Goal: Transaction & Acquisition: Purchase product/service

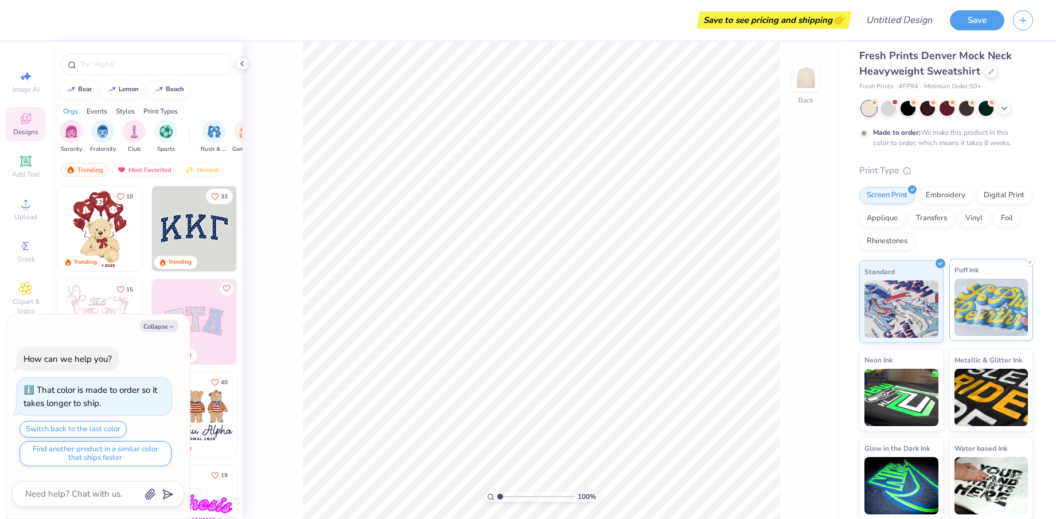
scroll to position [8, 0]
click at [953, 192] on div "Embroidery" at bounding box center [946, 193] width 55 height 17
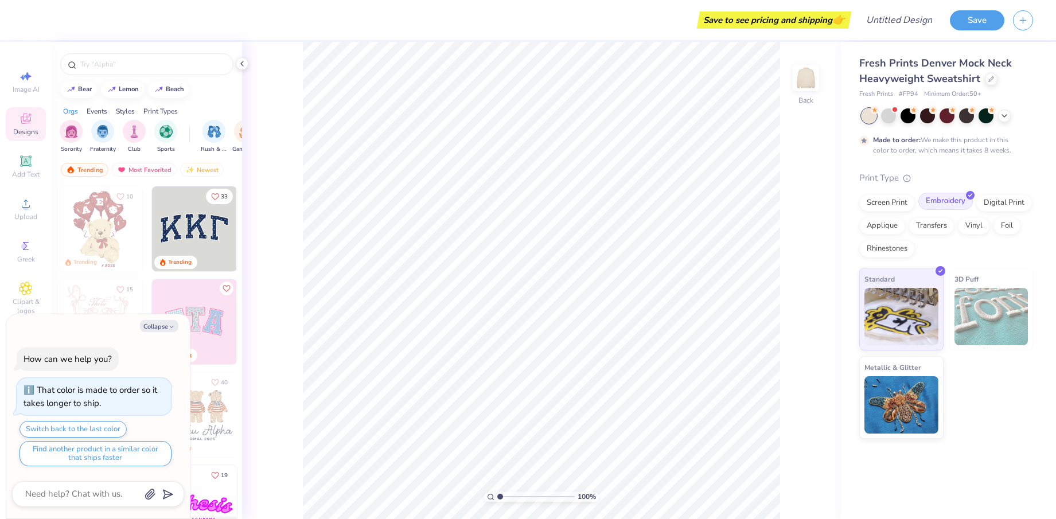
scroll to position [0, 0]
click at [910, 24] on input "Design Title" at bounding box center [885, 20] width 112 height 23
type textarea "x"
type input "M"
type textarea "x"
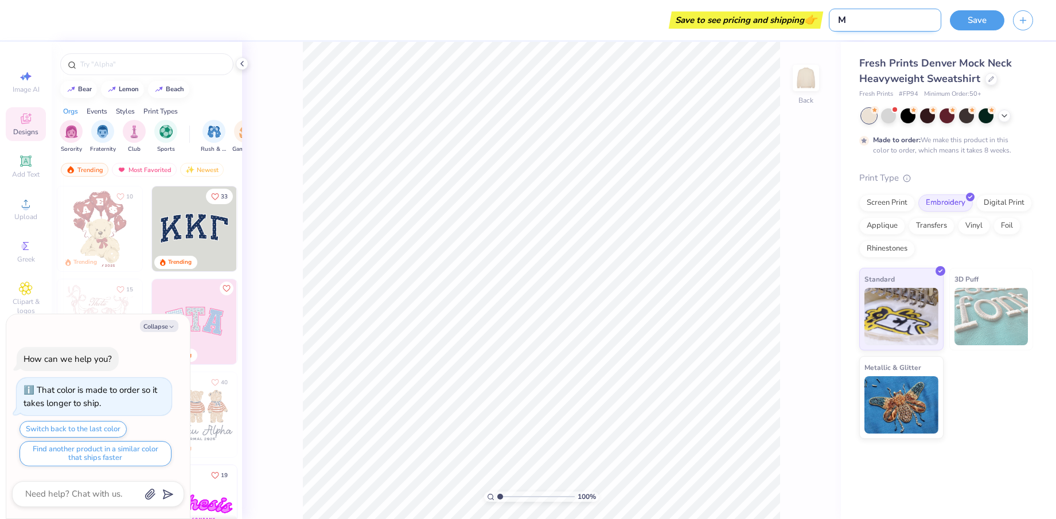
type input "MD"
type textarea "x"
type input "MDe"
type textarea "x"
type input "MDes"
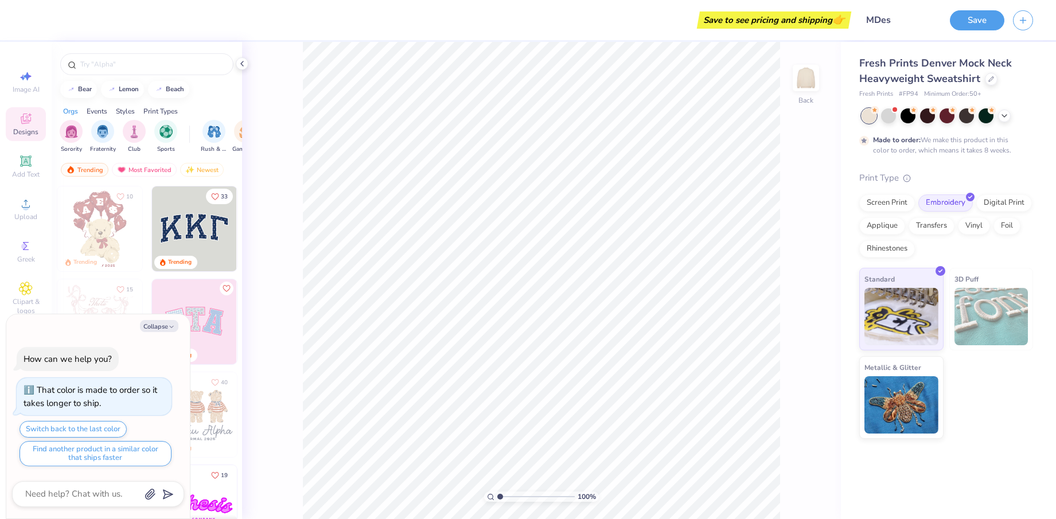
click at [222, 94] on div "bear [GEOGRAPHIC_DATA]" at bounding box center [147, 89] width 191 height 17
click at [172, 321] on button "Collapse" at bounding box center [159, 326] width 38 height 12
type textarea "x"
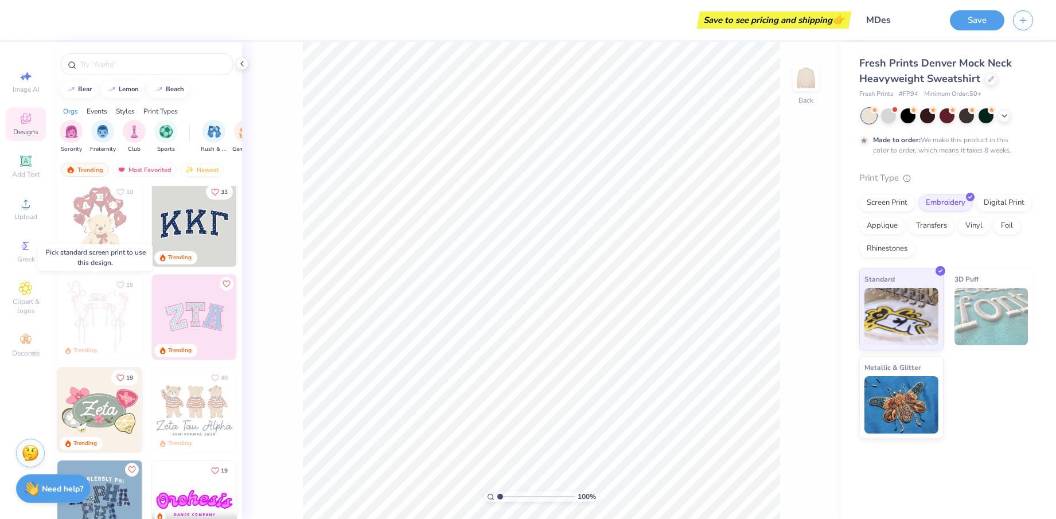
scroll to position [6, 0]
click at [24, 216] on span "Upload" at bounding box center [25, 216] width 23 height 9
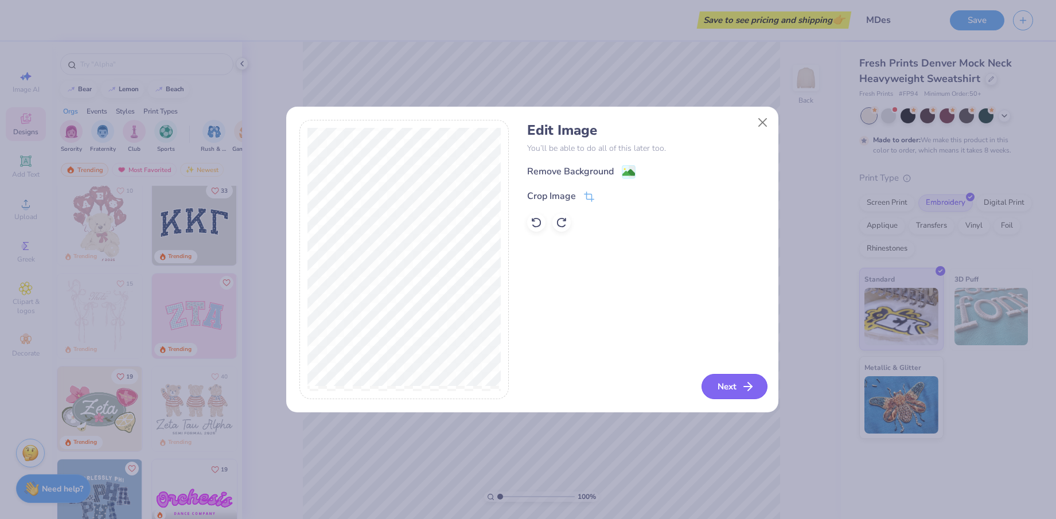
click at [742, 393] on icon "button" at bounding box center [748, 387] width 14 height 14
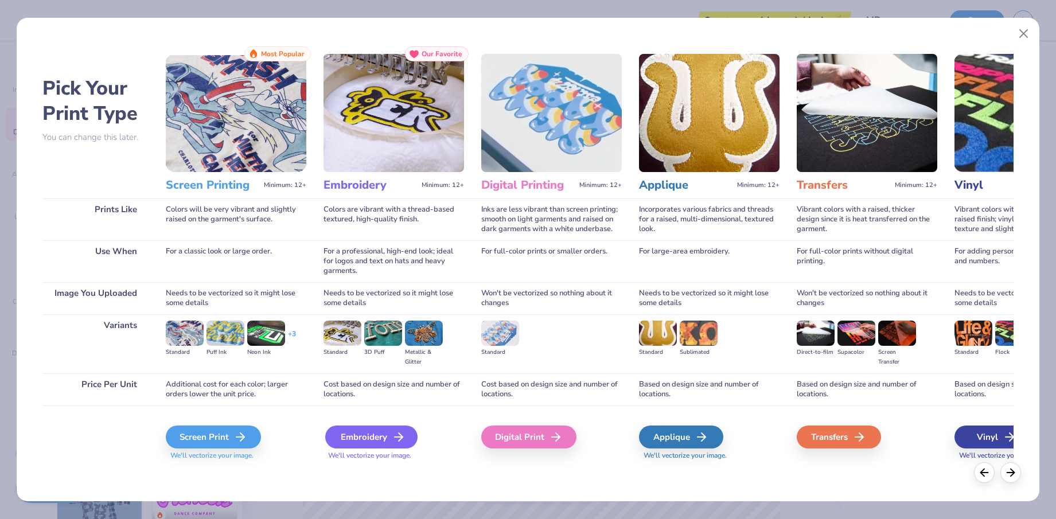
click at [367, 442] on div "Embroidery" at bounding box center [371, 437] width 92 height 23
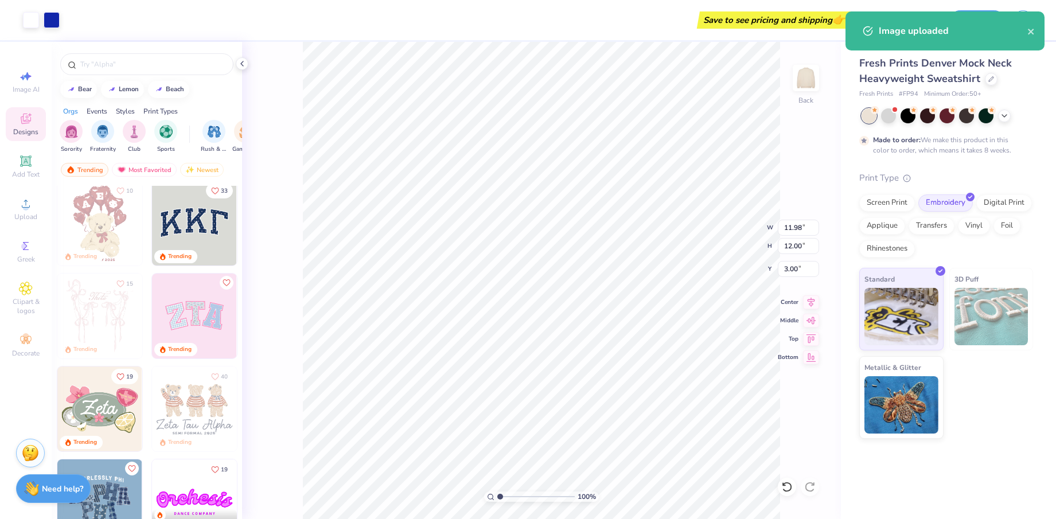
type input "3.00"
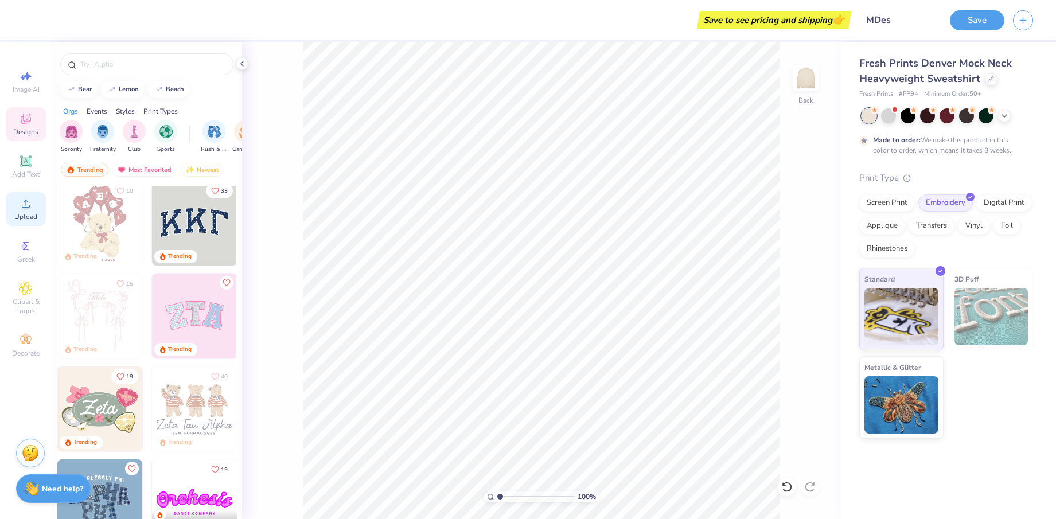
click at [25, 206] on circle at bounding box center [25, 207] width 6 height 6
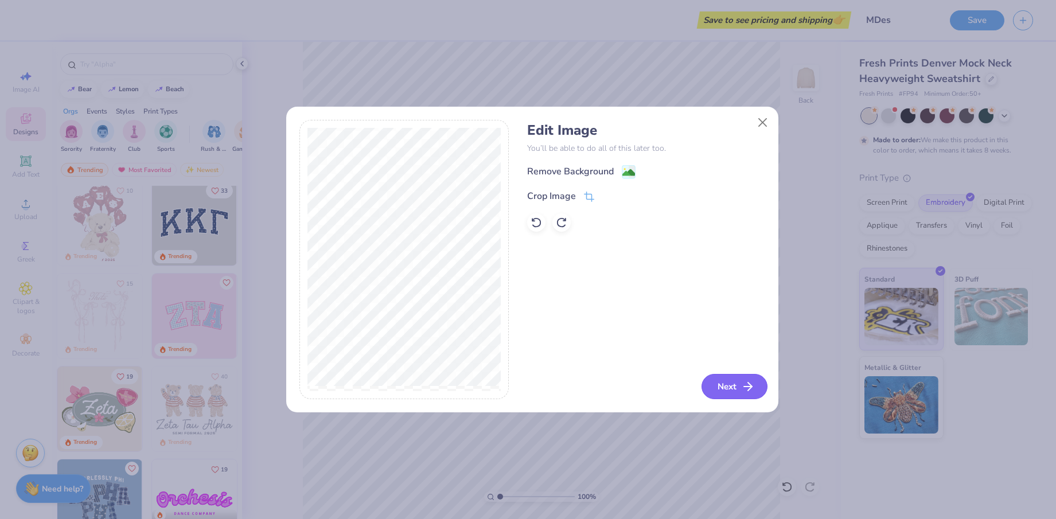
click at [742, 380] on icon "button" at bounding box center [748, 387] width 14 height 14
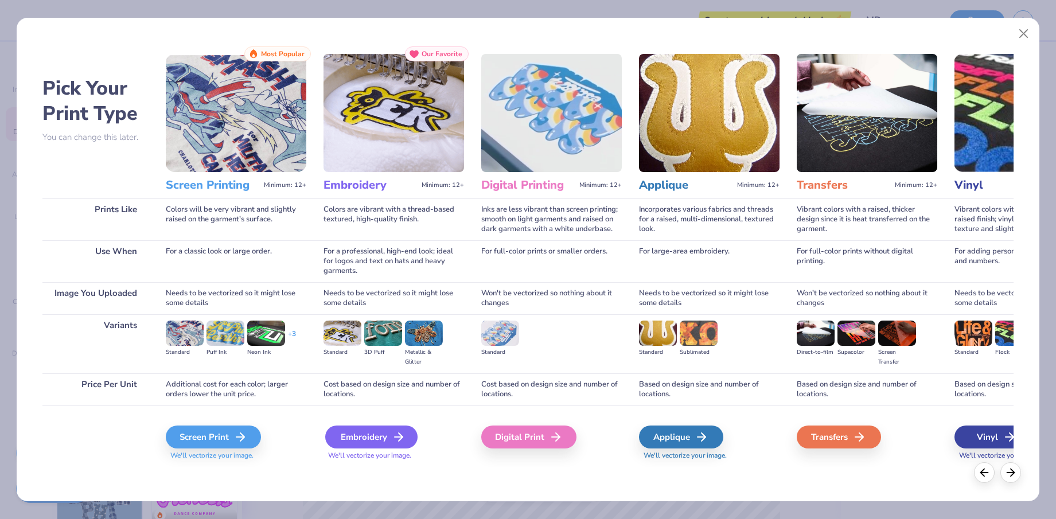
click at [353, 426] on div "Embroidery" at bounding box center [371, 437] width 92 height 23
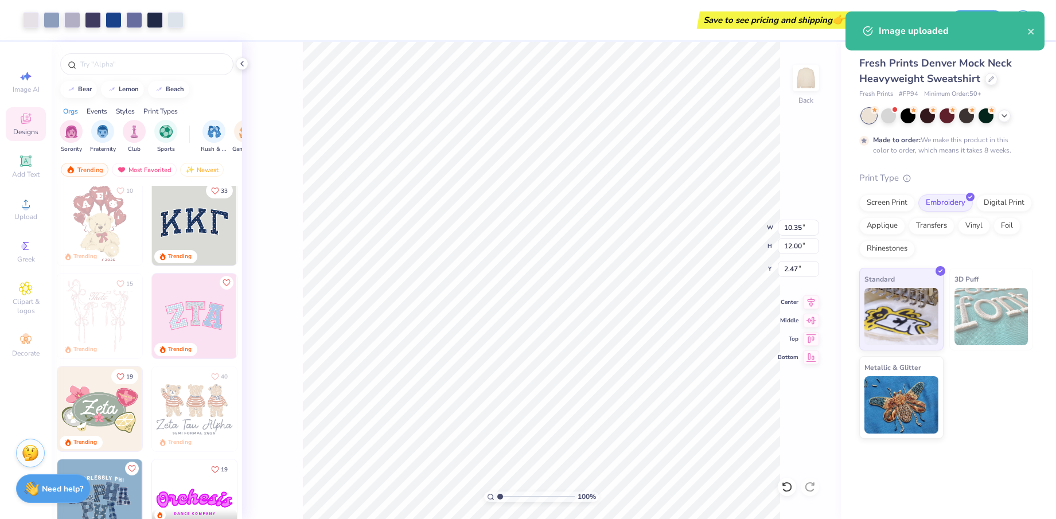
type input "2.47"
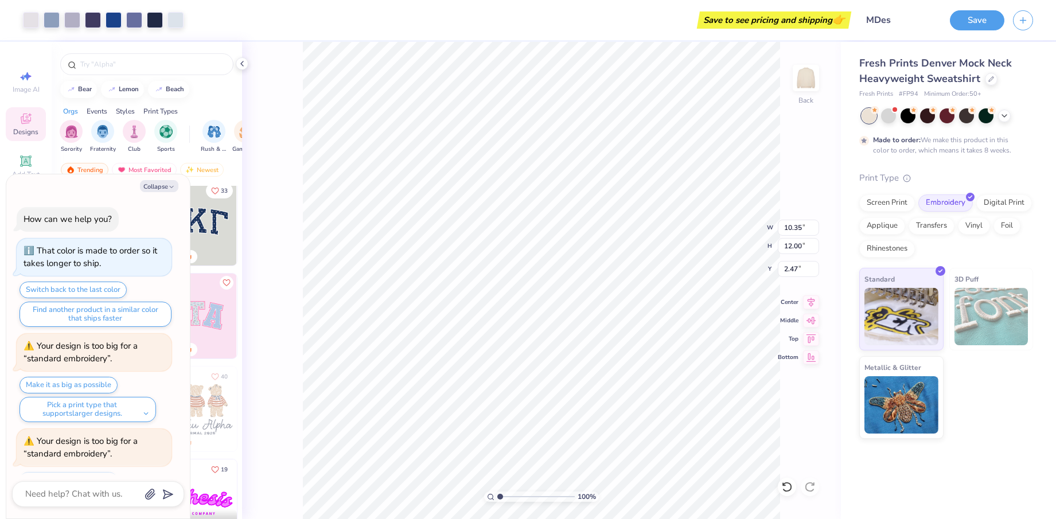
scroll to position [51, 0]
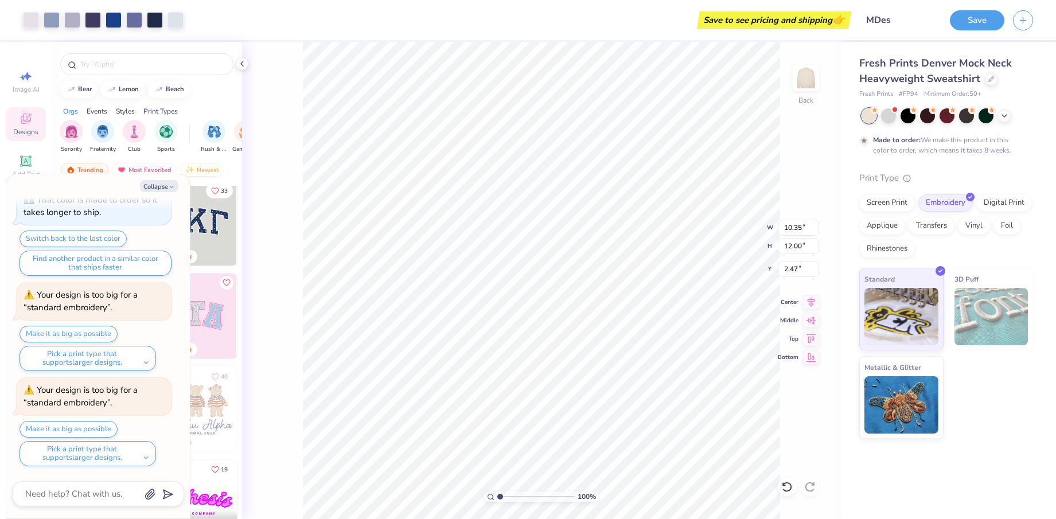
type textarea "x"
type input "3.62"
type textarea "x"
type input "1.19"
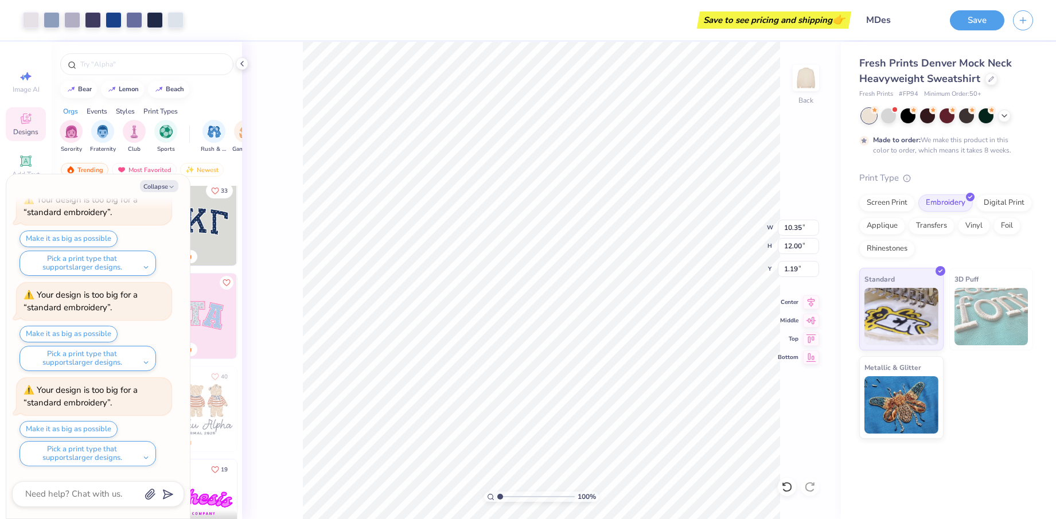
type textarea "x"
type input "3.00"
click at [815, 226] on input "10.36" at bounding box center [798, 228] width 41 height 16
click at [815, 226] on input "10.37" at bounding box center [798, 228] width 41 height 16
click at [815, 226] on input "10.38" at bounding box center [798, 228] width 41 height 16
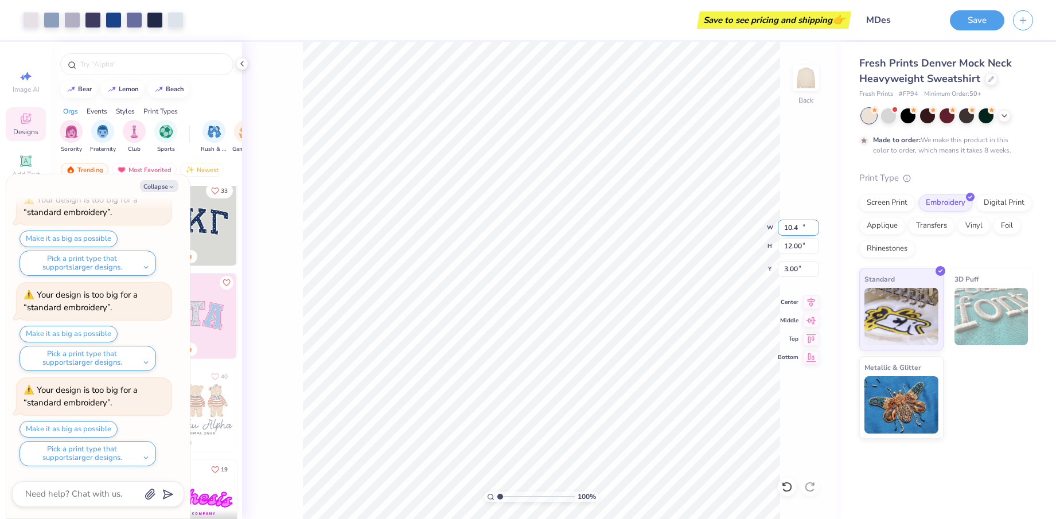
click at [815, 226] on input "10.4" at bounding box center [798, 228] width 41 height 16
click at [815, 226] on input "10.41" at bounding box center [798, 228] width 41 height 16
click at [815, 226] on input "10.42" at bounding box center [798, 228] width 41 height 16
click at [815, 226] on input "10.43" at bounding box center [798, 228] width 41 height 16
type input "10.44"
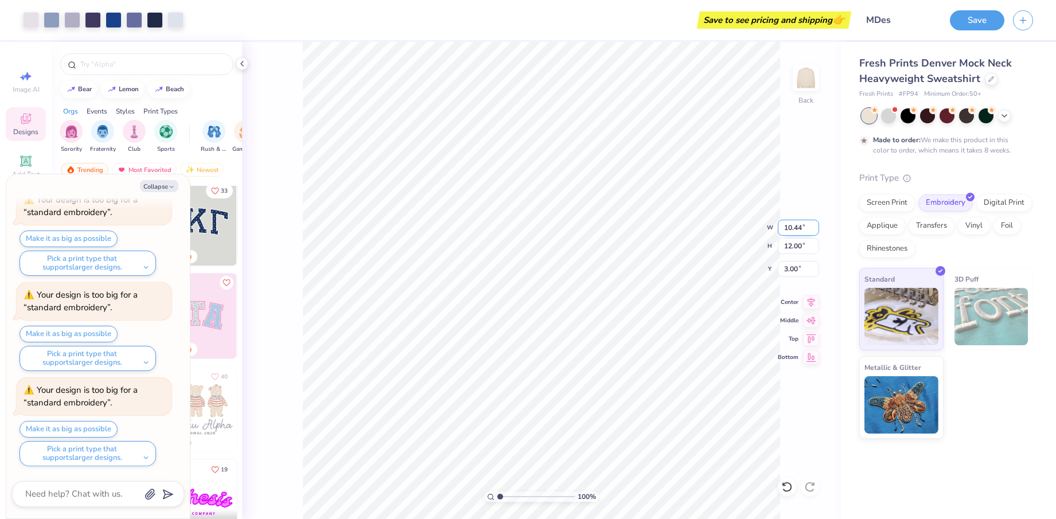
click at [815, 226] on input "10.44" at bounding box center [798, 228] width 41 height 16
type textarea "x"
type input "MDe"
type textarea "x"
type input "10.35"
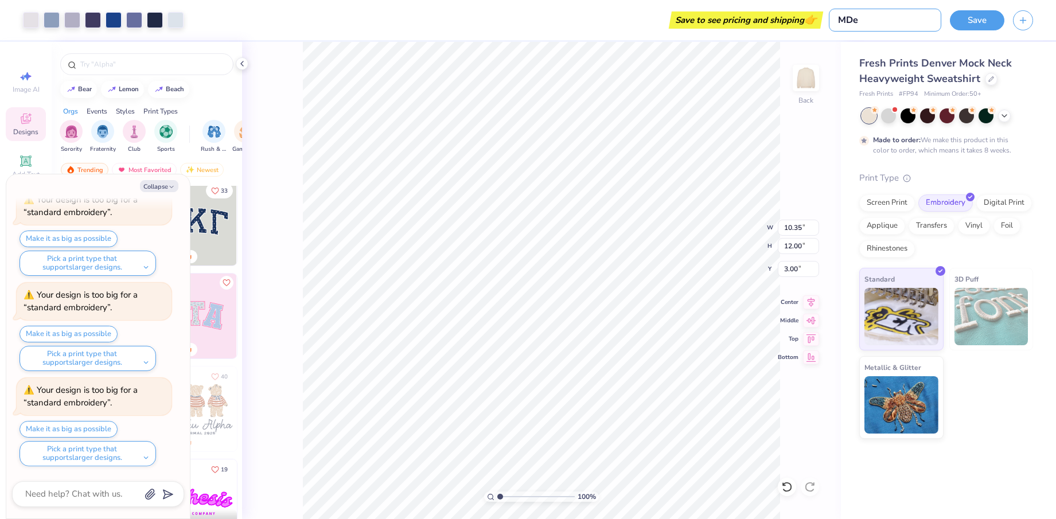
type input "MDe"
type input "1.07"
type textarea "x"
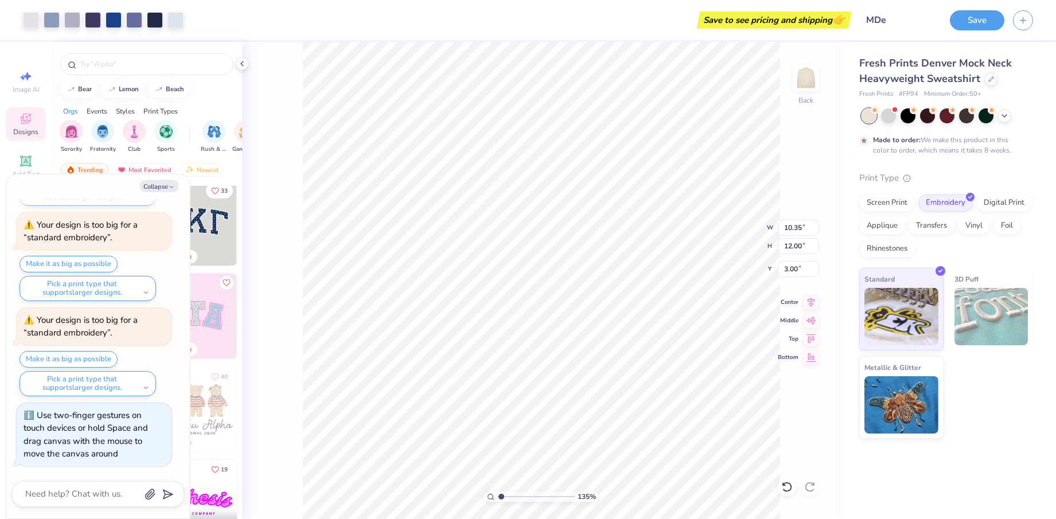
type input "1"
click at [499, 500] on input "range" at bounding box center [536, 497] width 77 height 10
type textarea "x"
click at [968, 16] on button "Save" at bounding box center [977, 19] width 55 height 20
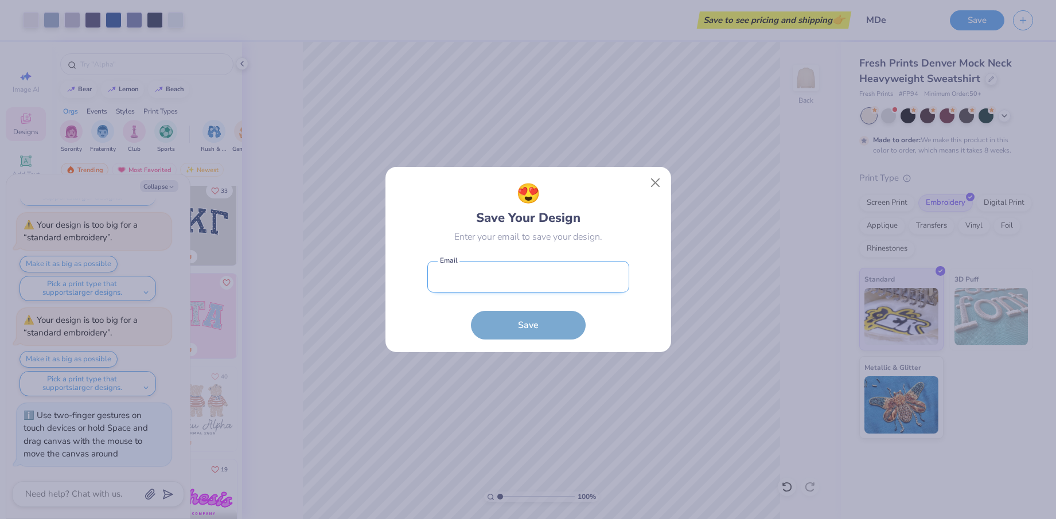
click at [546, 276] on input "email" at bounding box center [529, 277] width 202 height 32
type input "[EMAIL_ADDRESS][DOMAIN_NAME]"
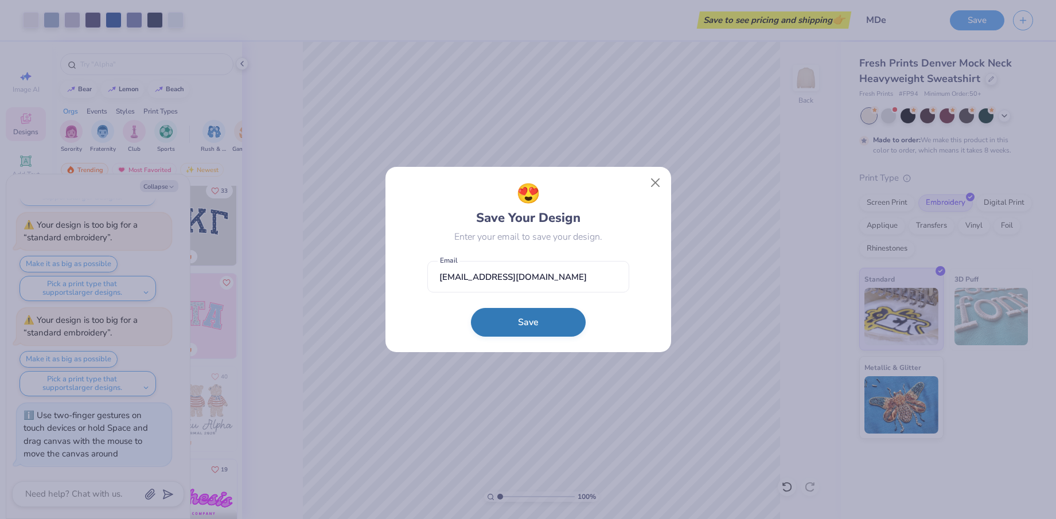
click at [515, 321] on button "Save" at bounding box center [528, 322] width 115 height 29
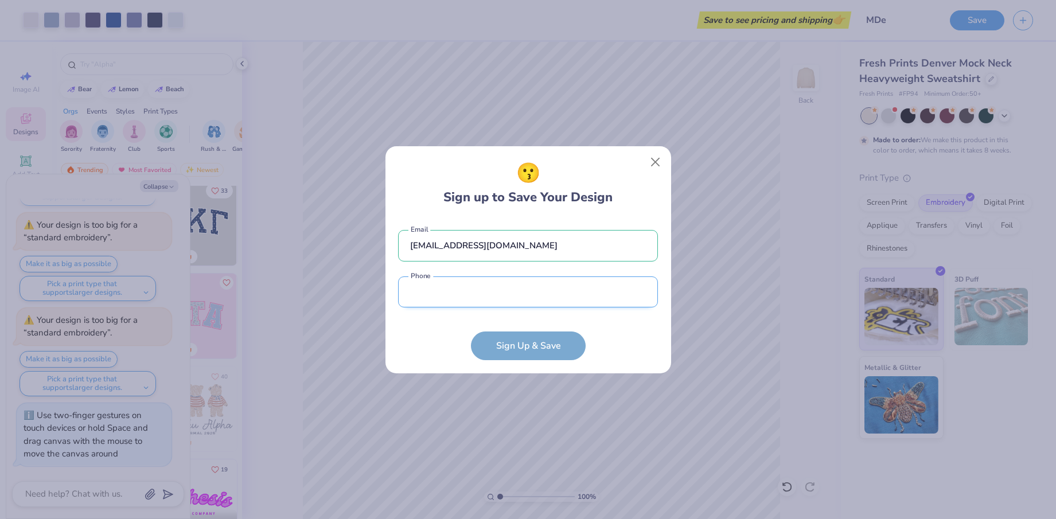
click at [516, 296] on input "tel" at bounding box center [528, 293] width 260 height 32
type input "[PHONE_NUMBER]"
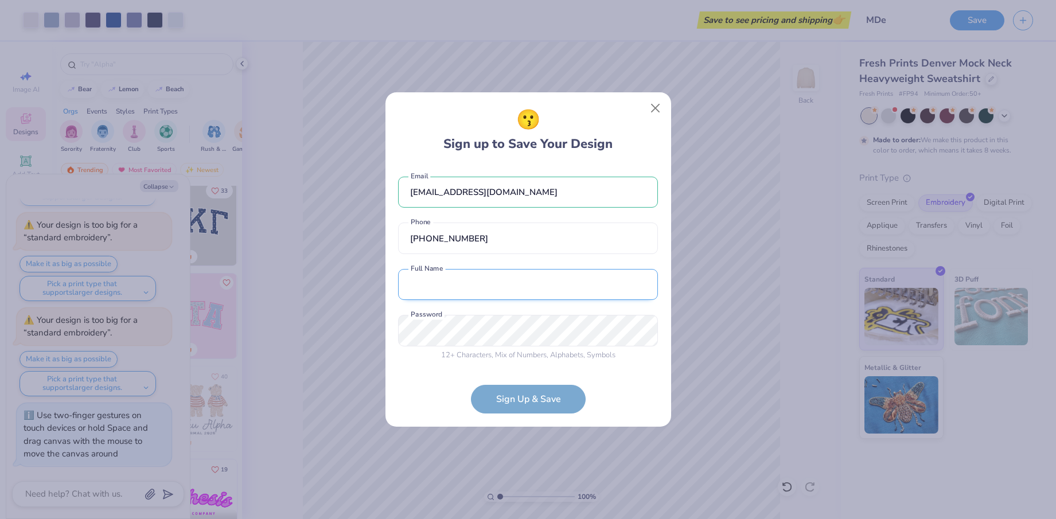
click at [486, 284] on input "text" at bounding box center [528, 285] width 260 height 32
type input "[PERSON_NAME]"
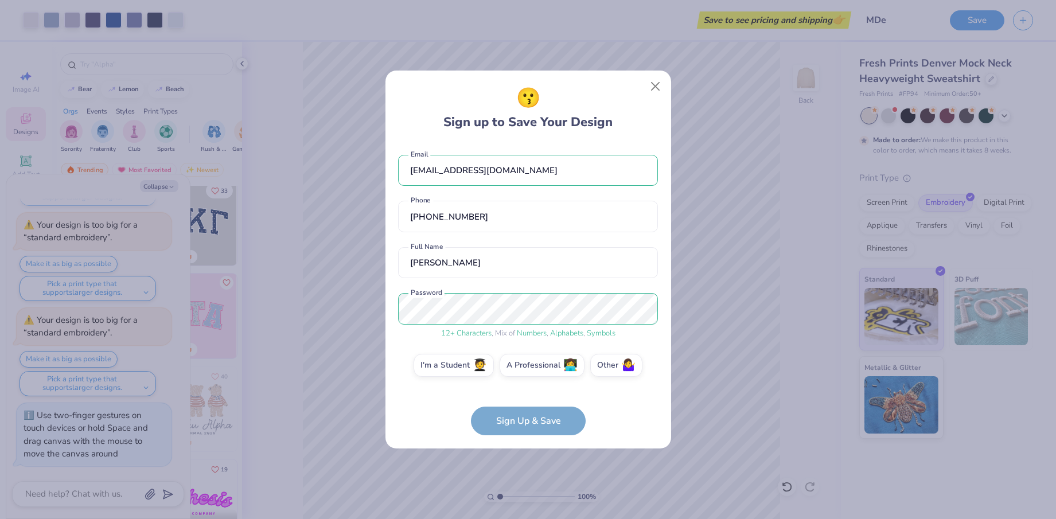
click at [504, 418] on form "[EMAIL_ADDRESS][DOMAIN_NAME] Email [PHONE_NUMBER] Phone [PERSON_NAME] Full Name…" at bounding box center [528, 289] width 260 height 293
click at [508, 424] on form "[EMAIL_ADDRESS][DOMAIN_NAME] Email [PHONE_NUMBER] Phone [PERSON_NAME] Full Name…" at bounding box center [528, 289] width 260 height 293
click at [438, 370] on label "I'm a Student 🧑‍🎓" at bounding box center [454, 363] width 80 height 23
click at [524, 370] on input "I'm a Student 🧑‍🎓" at bounding box center [527, 368] width 7 height 7
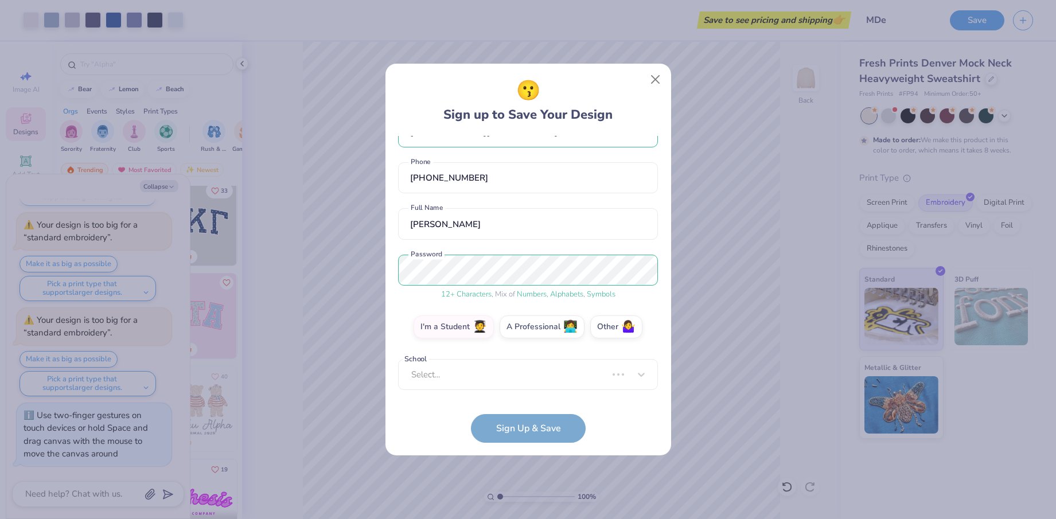
scroll to position [26, 0]
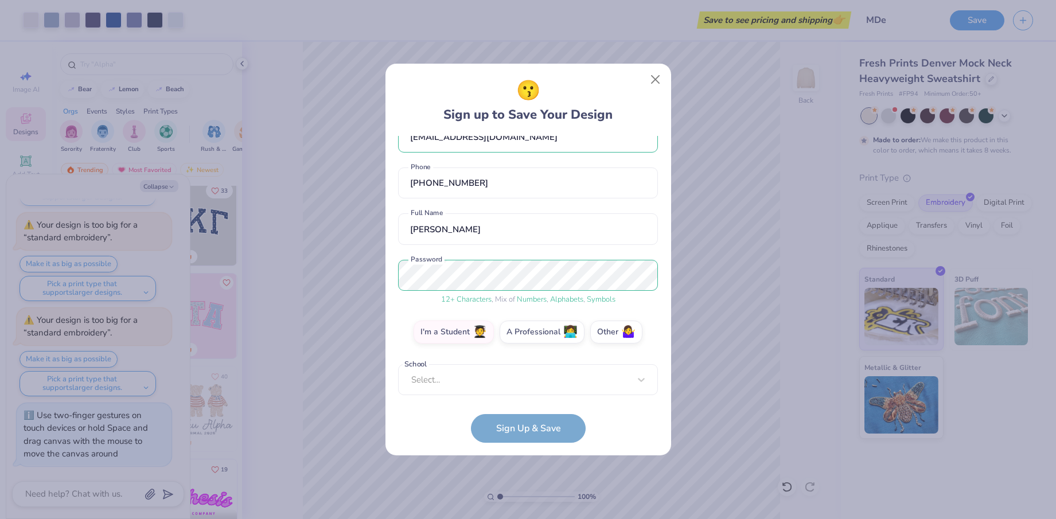
click at [505, 432] on form "[EMAIL_ADDRESS][DOMAIN_NAME] Email [PHONE_NUMBER] Phone [PERSON_NAME] Full Name…" at bounding box center [528, 289] width 260 height 307
click at [601, 331] on label "Other 🤷‍♀️" at bounding box center [616, 330] width 52 height 23
click at [532, 358] on input "Other 🤷‍♀️" at bounding box center [527, 361] width 7 height 7
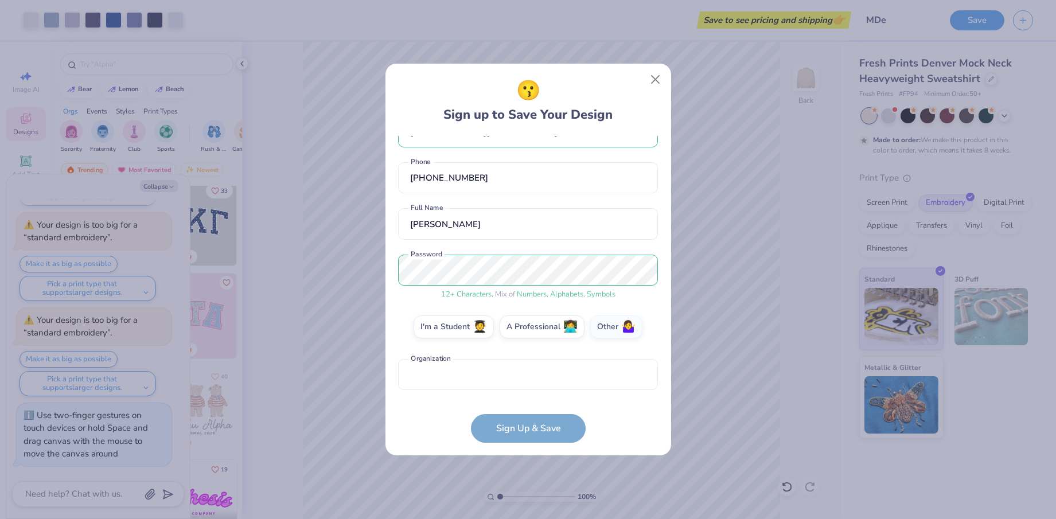
click at [500, 430] on form "[EMAIL_ADDRESS][DOMAIN_NAME] Email [PHONE_NUMBER] Phone [PERSON_NAME] Full Name…" at bounding box center [528, 289] width 260 height 307
click at [500, 379] on input "text" at bounding box center [528, 375] width 260 height 32
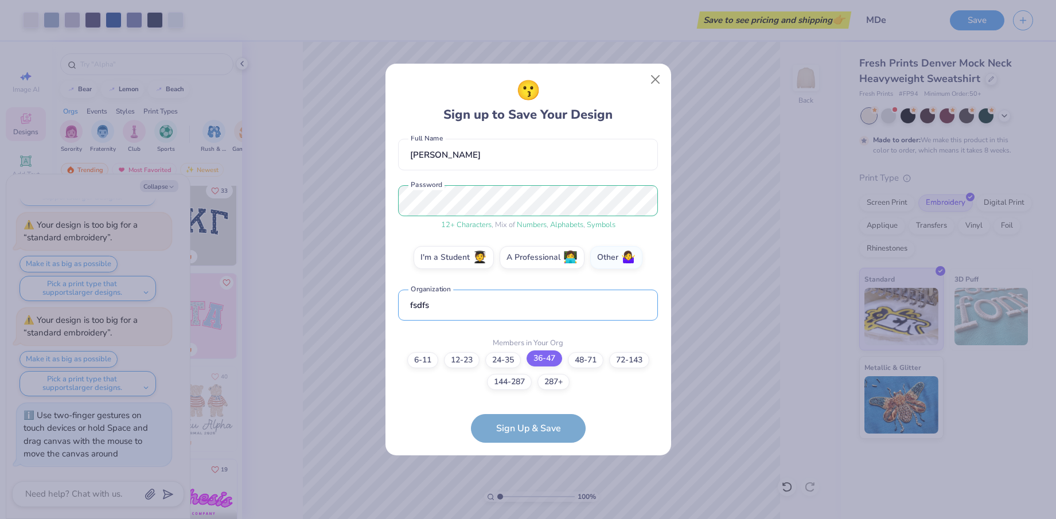
type input "fsdfs"
click at [550, 353] on label "36-47" at bounding box center [545, 359] width 36 height 16
click at [532, 468] on input "36-47" at bounding box center [527, 471] width 7 height 7
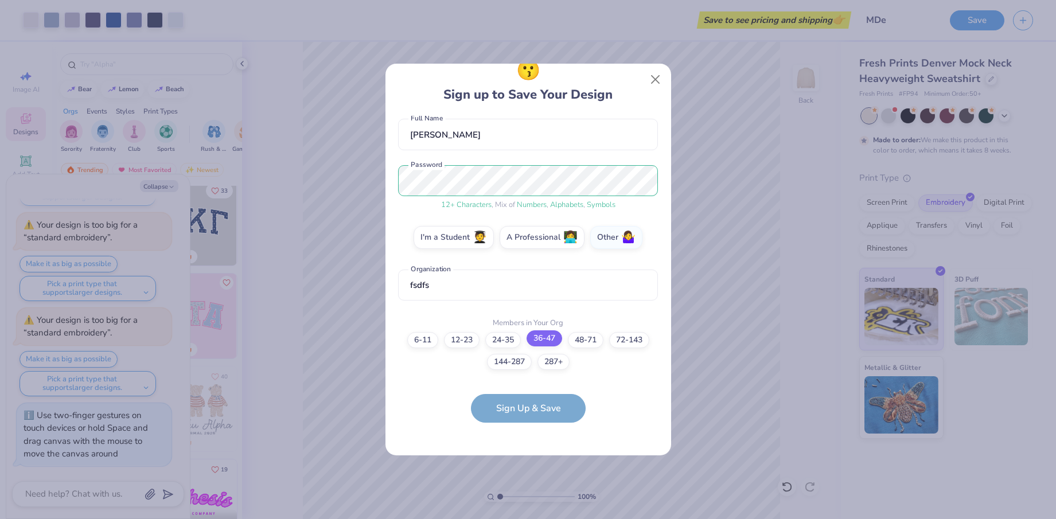
scroll to position [0, 0]
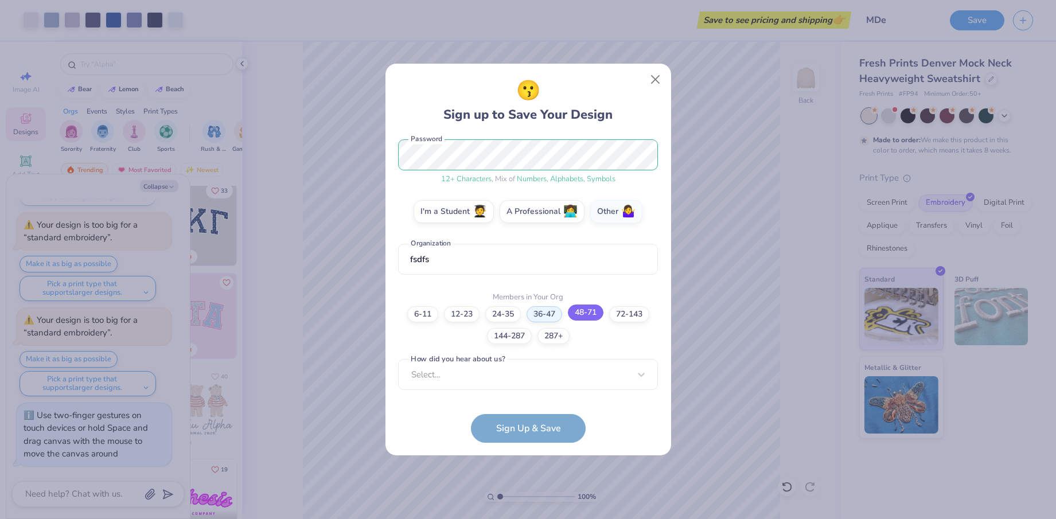
click at [601, 312] on label "48-71" at bounding box center [586, 313] width 36 height 16
click at [532, 468] on input "48-71" at bounding box center [527, 471] width 7 height 7
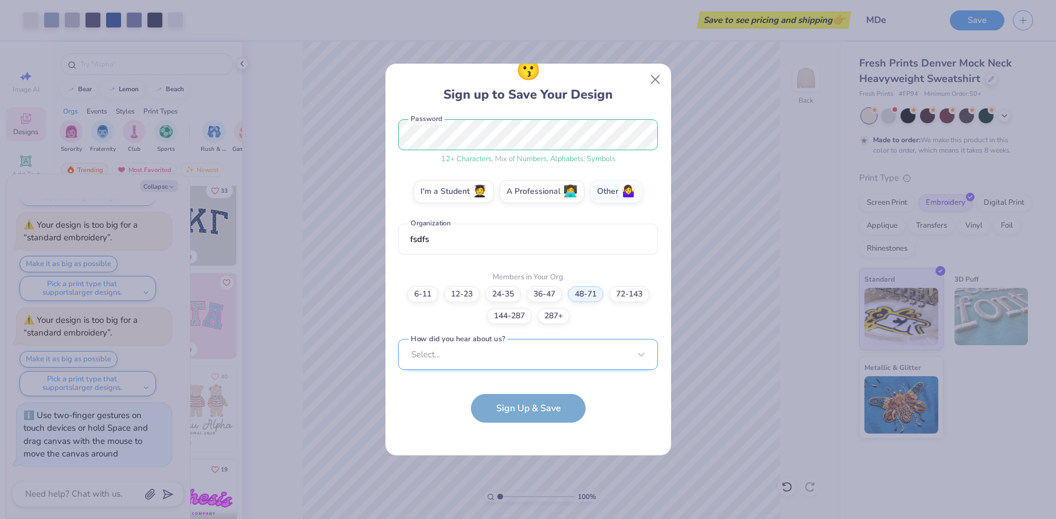
click at [568, 361] on div "Select..." at bounding box center [528, 355] width 260 height 32
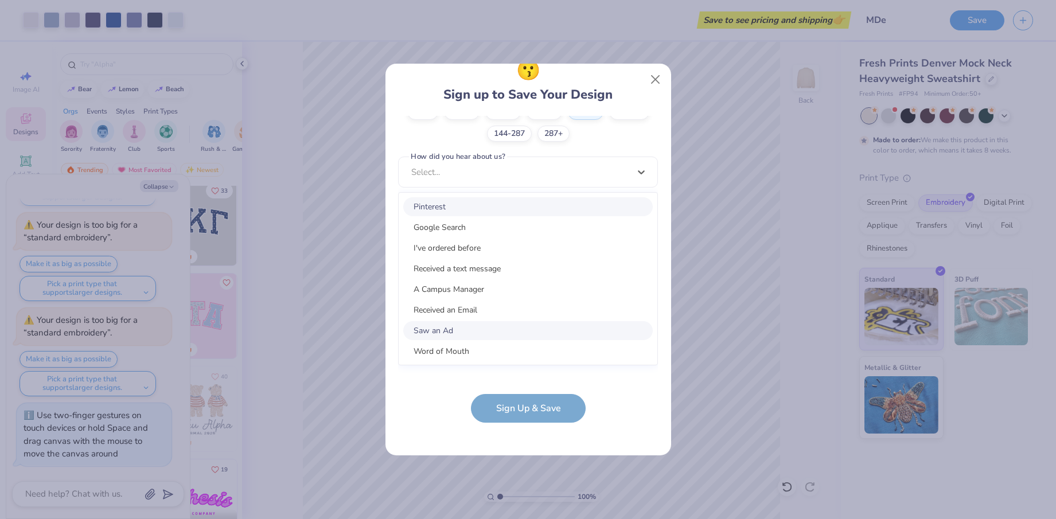
scroll to position [0, 0]
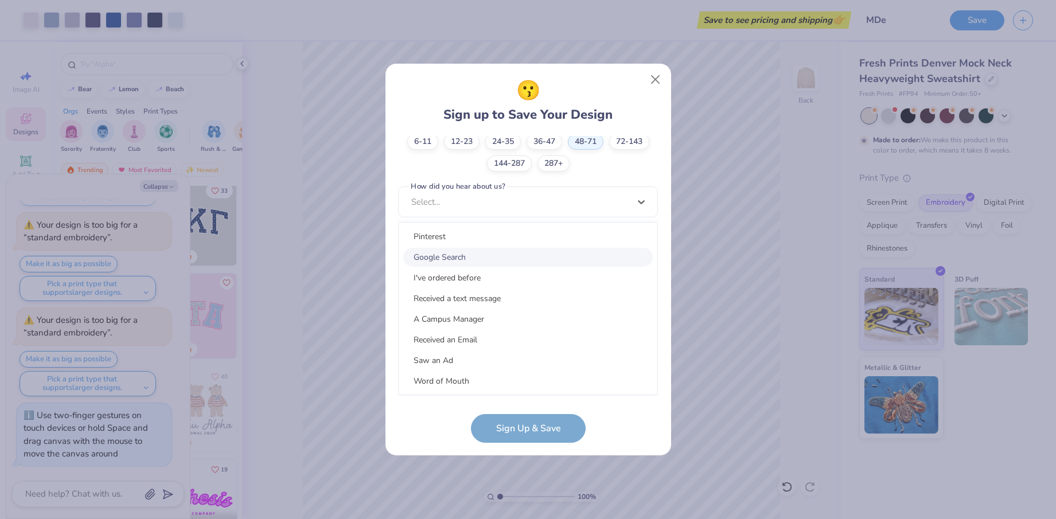
click at [513, 265] on div "Google Search" at bounding box center [528, 257] width 250 height 19
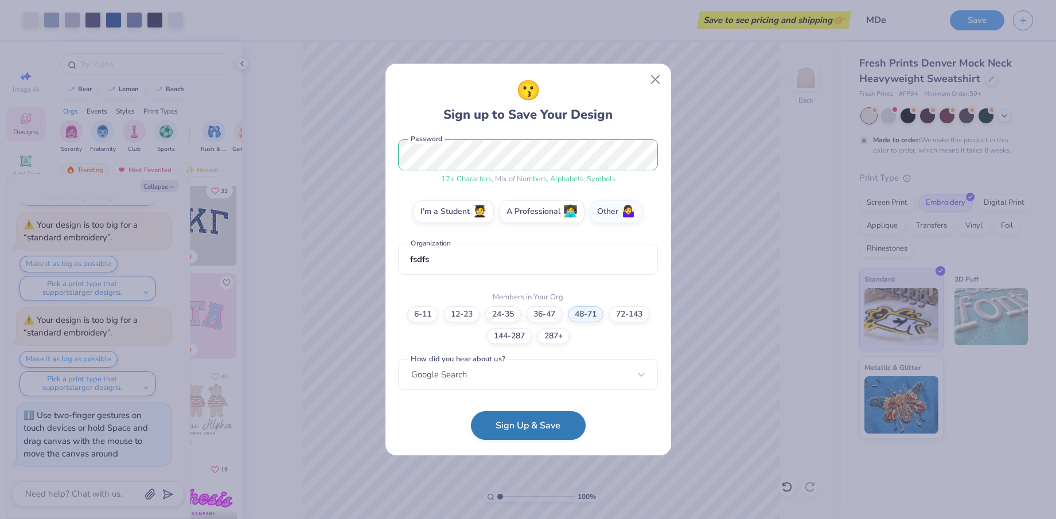
click at [545, 432] on button "Sign Up & Save" at bounding box center [528, 425] width 115 height 29
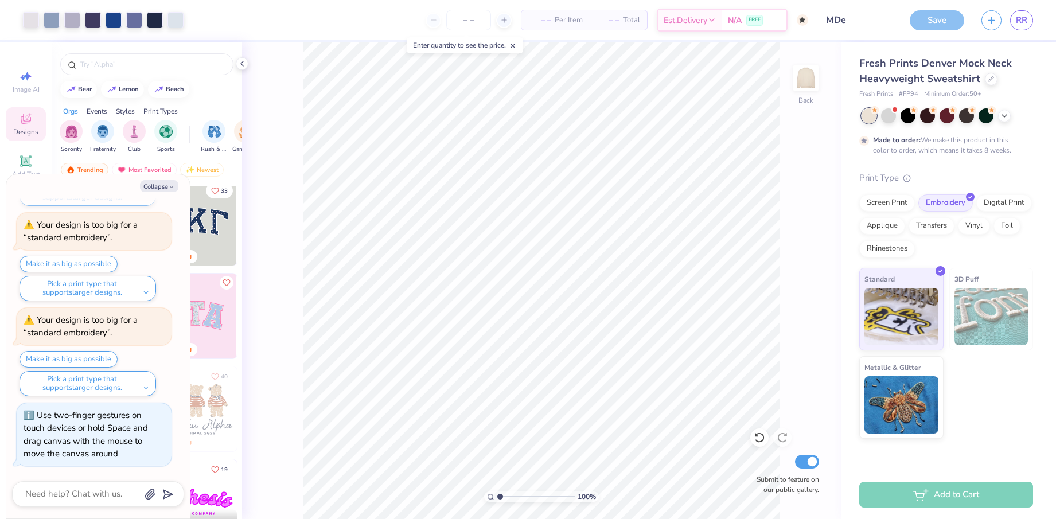
type textarea "x"
click at [479, 17] on input "number" at bounding box center [468, 20] width 45 height 21
type input "55"
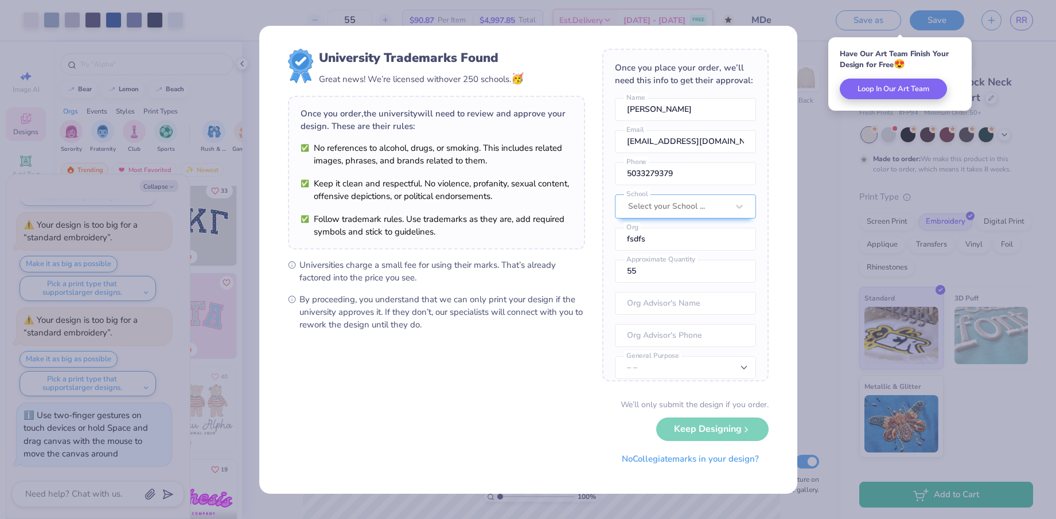
click at [803, 14] on div "University Trademarks Found Great news! We’re licensed with over 250 schools. 🥳…" at bounding box center [528, 259] width 1056 height 519
click at [840, 440] on div "University Trademarks Found Great news! We’re licensed with over 250 schools. 🥳…" at bounding box center [528, 259] width 1056 height 519
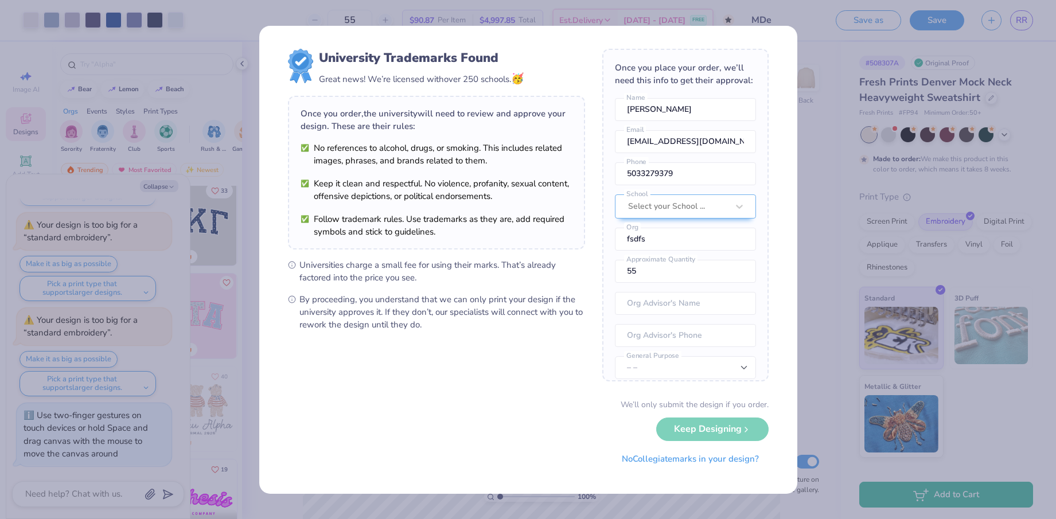
click at [721, 433] on div "We’ll only submit the design if you order. Keep Designing No Collegiate marks i…" at bounding box center [528, 435] width 481 height 72
click at [705, 427] on div "We’ll only submit the design if you order. Keep Designing No Collegiate marks i…" at bounding box center [528, 435] width 481 height 72
click at [698, 457] on button "No Collegiate marks in your design?" at bounding box center [690, 457] width 157 height 24
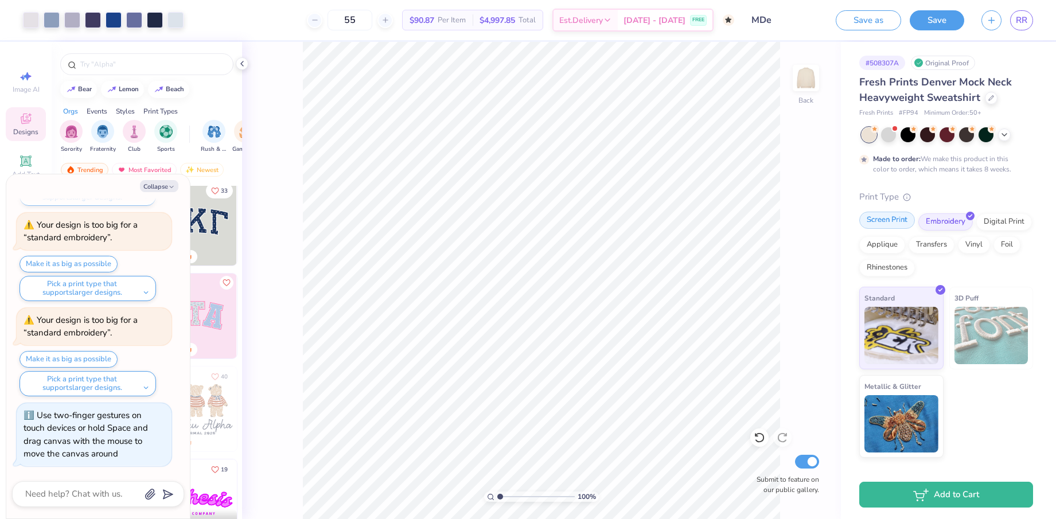
click at [899, 215] on div "Screen Print" at bounding box center [888, 220] width 56 height 17
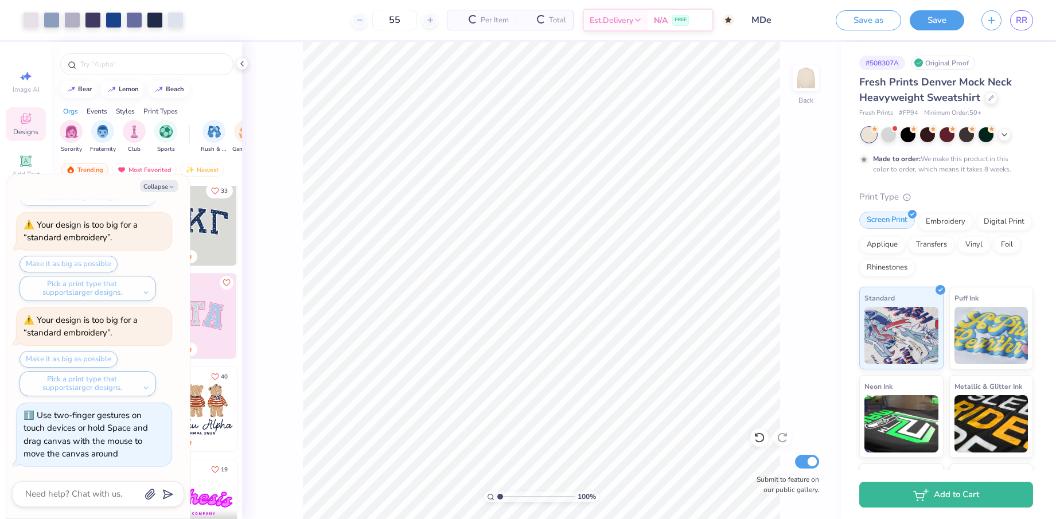
type textarea "x"
click at [372, 22] on input "55" at bounding box center [350, 20] width 45 height 21
click at [360, 21] on input "55" at bounding box center [350, 20] width 45 height 21
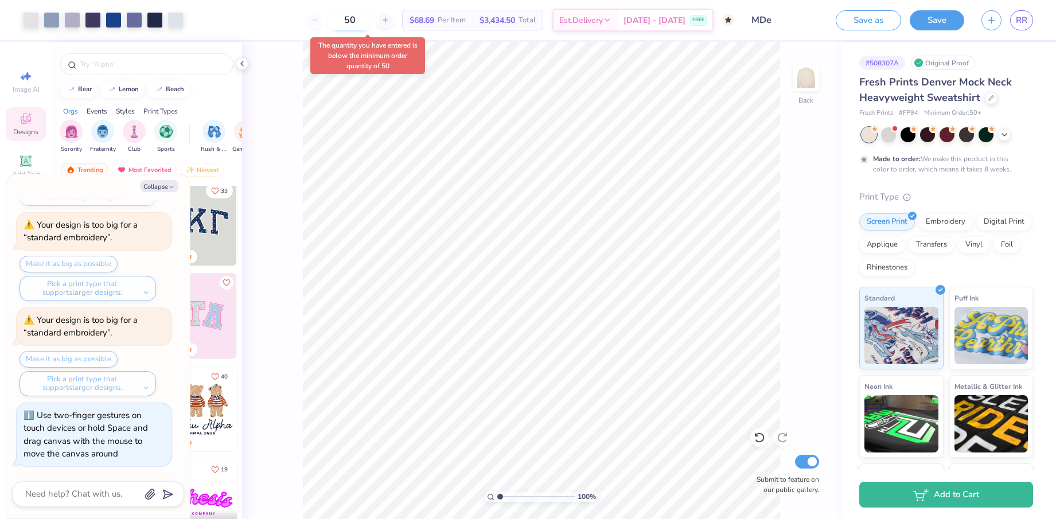
drag, startPoint x: 382, startPoint y: 21, endPoint x: 364, endPoint y: 15, distance: 18.5
click at [364, 15] on input "50" at bounding box center [350, 20] width 45 height 21
click at [372, 18] on input "50" at bounding box center [350, 20] width 45 height 21
type input "55"
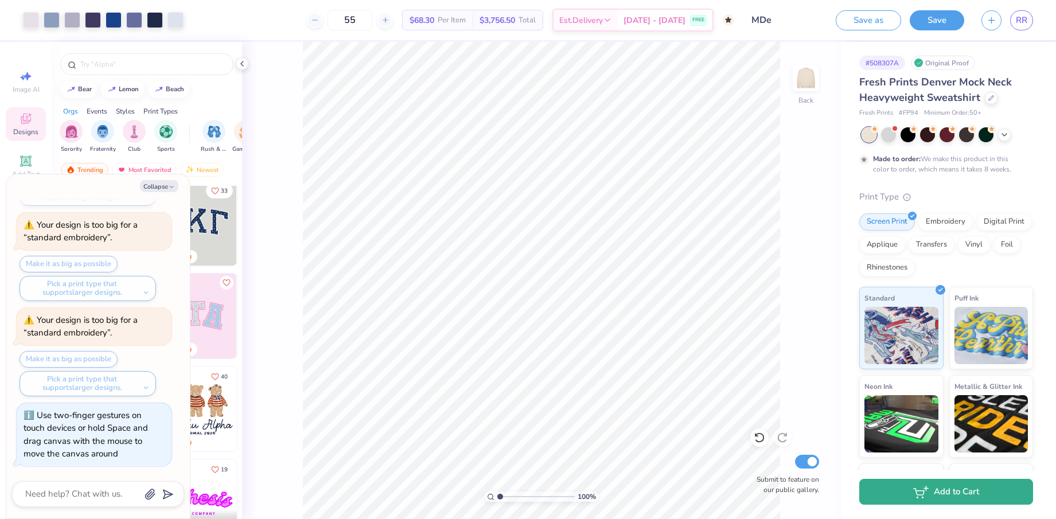
click at [973, 500] on button "Add to Cart" at bounding box center [947, 492] width 174 height 26
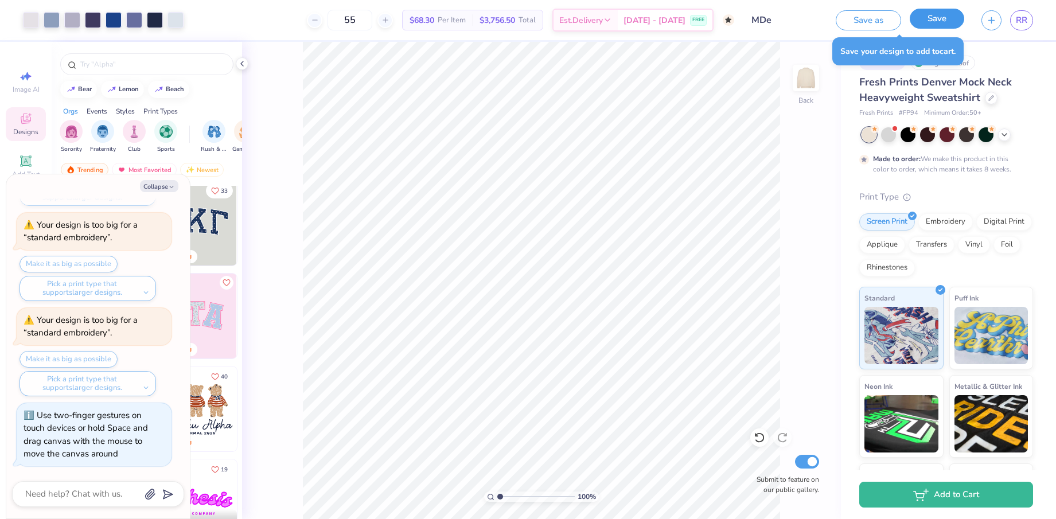
click at [938, 18] on button "Save" at bounding box center [937, 19] width 55 height 20
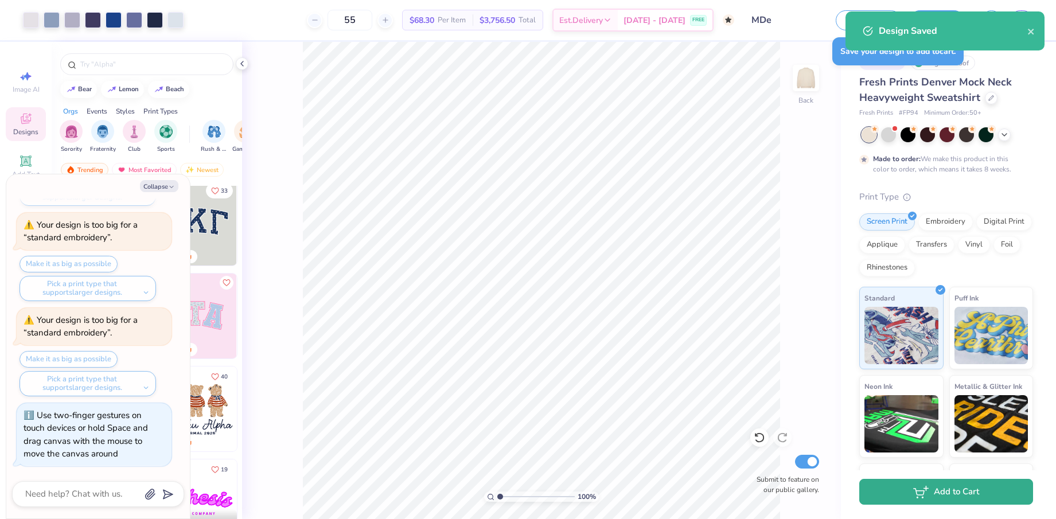
click at [919, 491] on icon "button" at bounding box center [921, 492] width 15 height 13
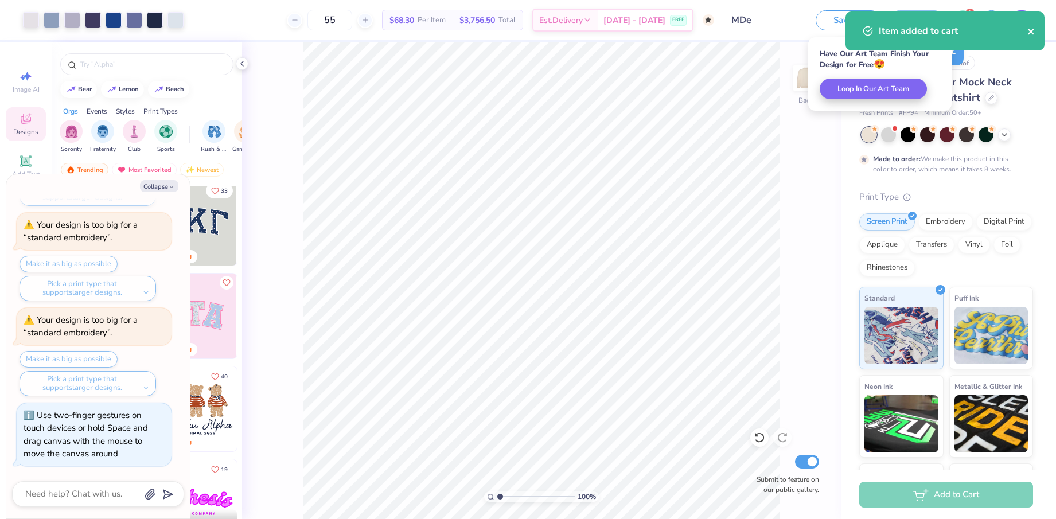
click at [1028, 34] on icon "close" at bounding box center [1032, 31] width 8 height 9
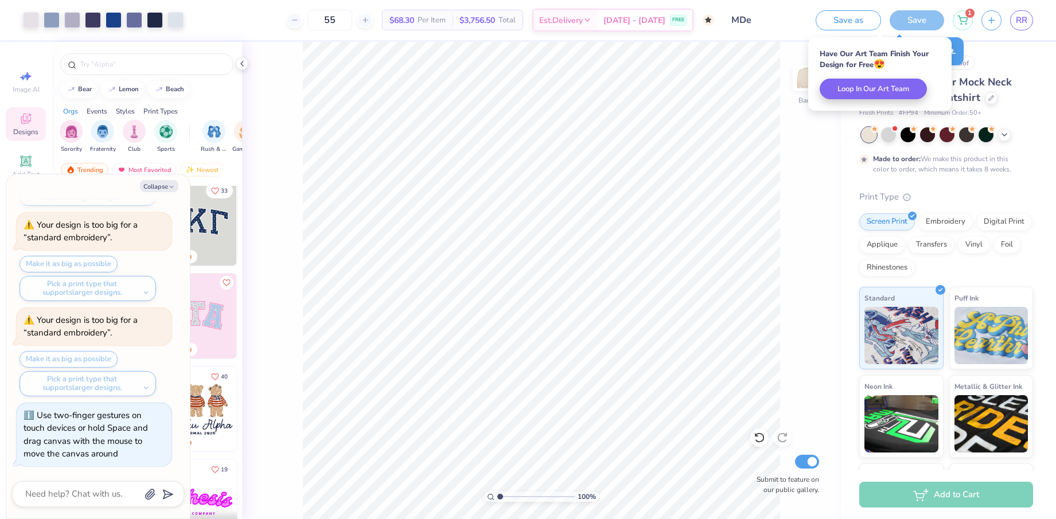
type textarea "x"
click at [962, 15] on icon at bounding box center [963, 18] width 10 height 9
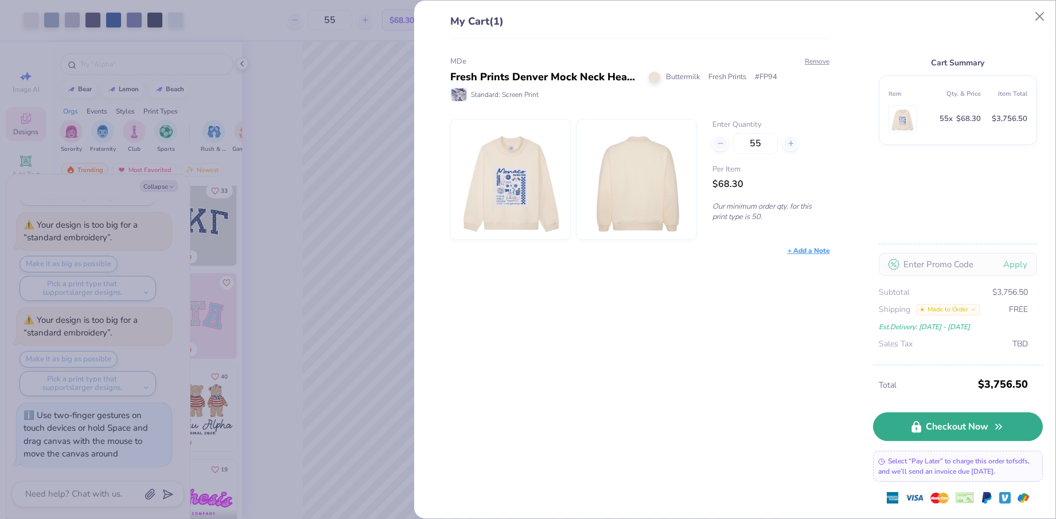
click at [937, 433] on link "Checkout Now" at bounding box center [958, 427] width 170 height 29
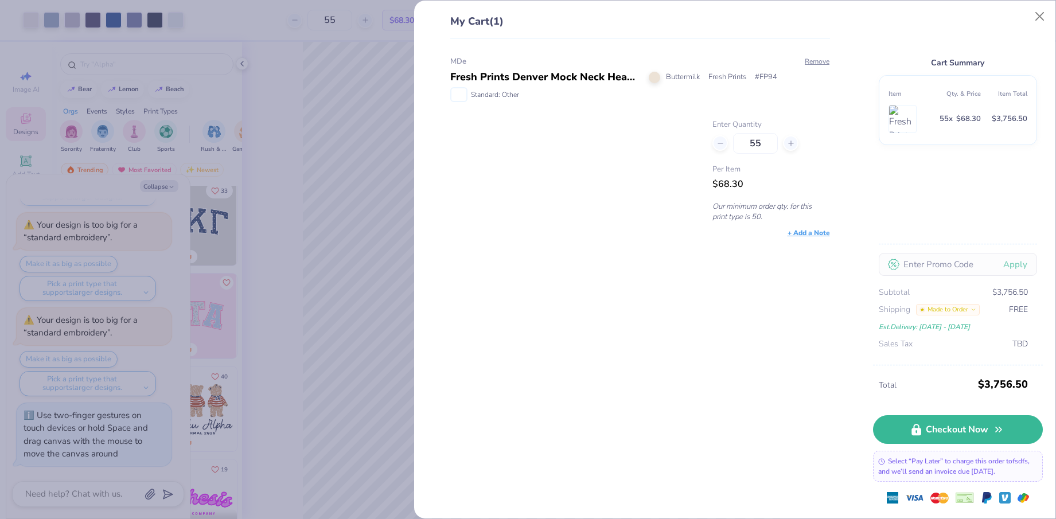
click at [752, 238] on div "MDe Fresh Prints Denver Mock Neck Heavyweight Sweatshirt Buttermilk Fresh Print…" at bounding box center [636, 279] width 417 height 480
click at [1040, 15] on button "Close" at bounding box center [1040, 17] width 22 height 22
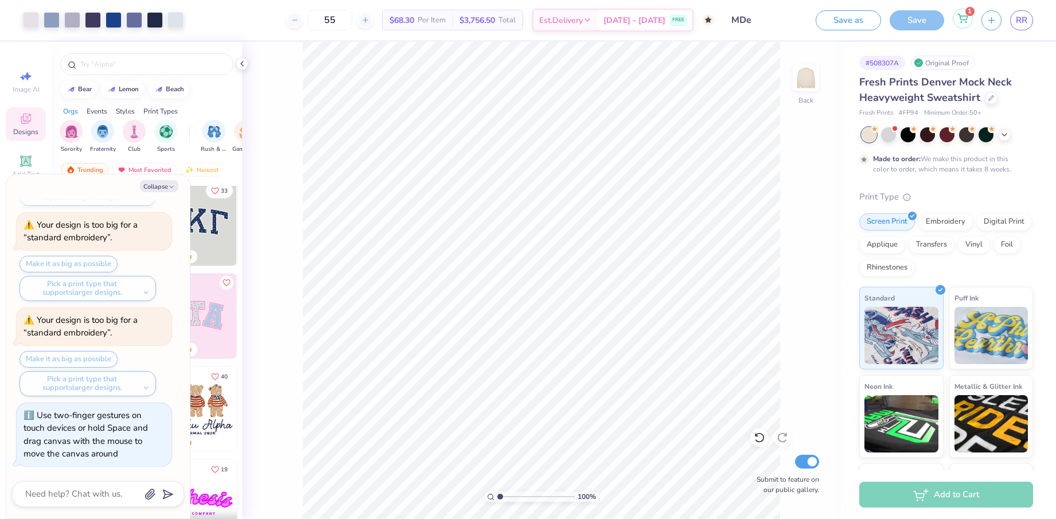
click at [969, 22] on div "1" at bounding box center [963, 19] width 20 height 20
